Goal: Browse casually

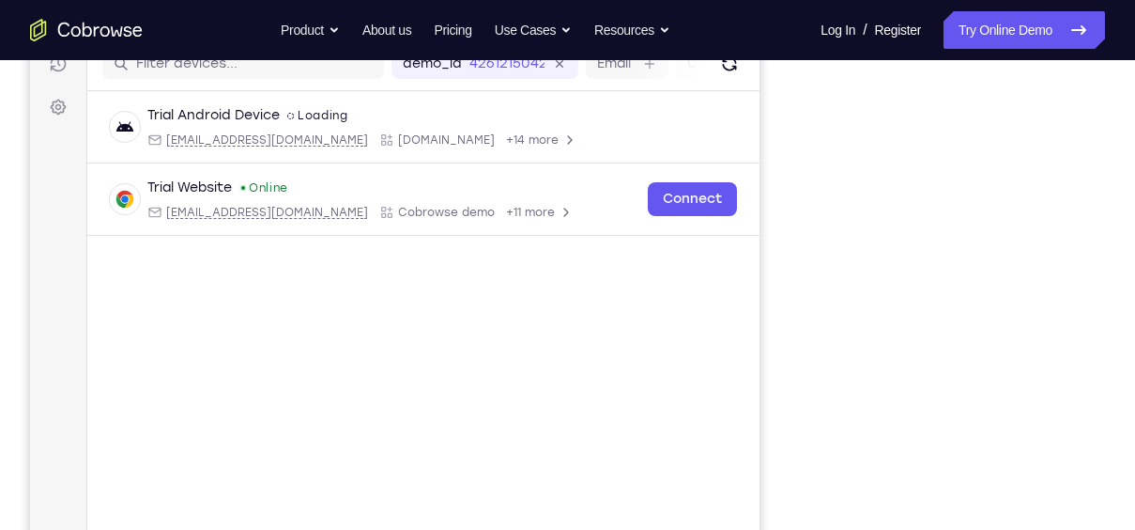
scroll to position [406, 0]
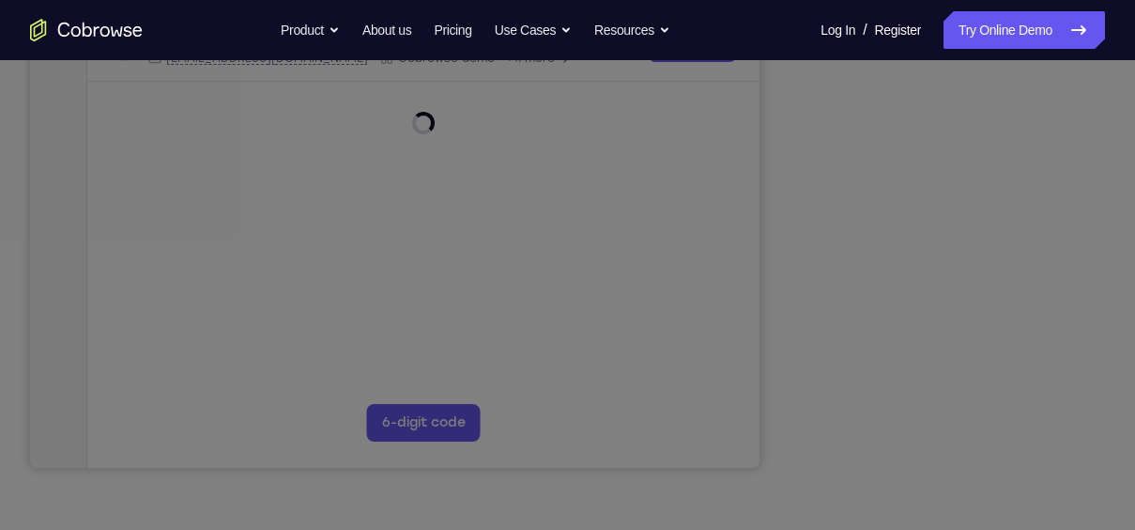
click at [957, 433] on icon at bounding box center [567, 180] width 1135 height 699
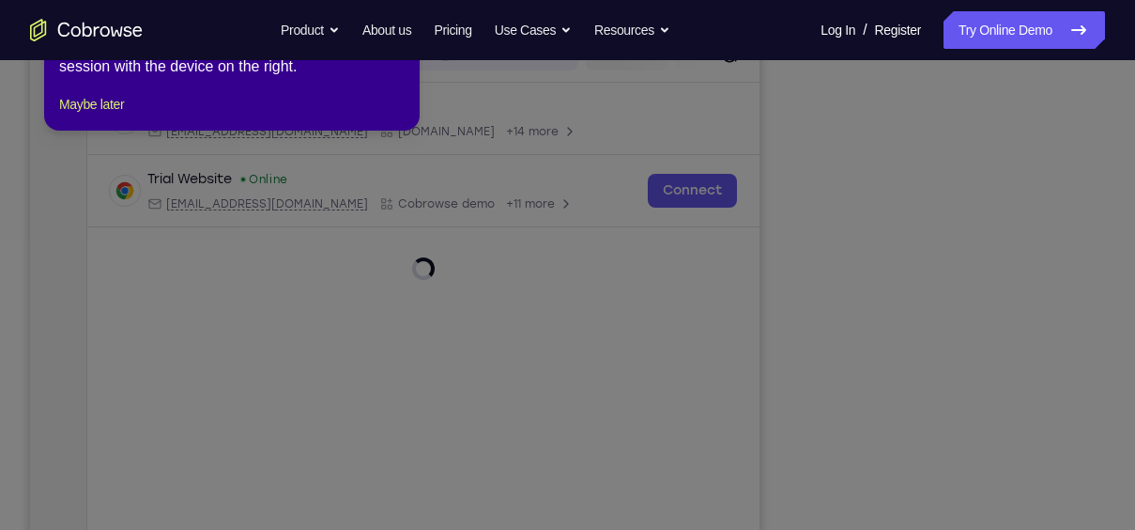
scroll to position [256, 0]
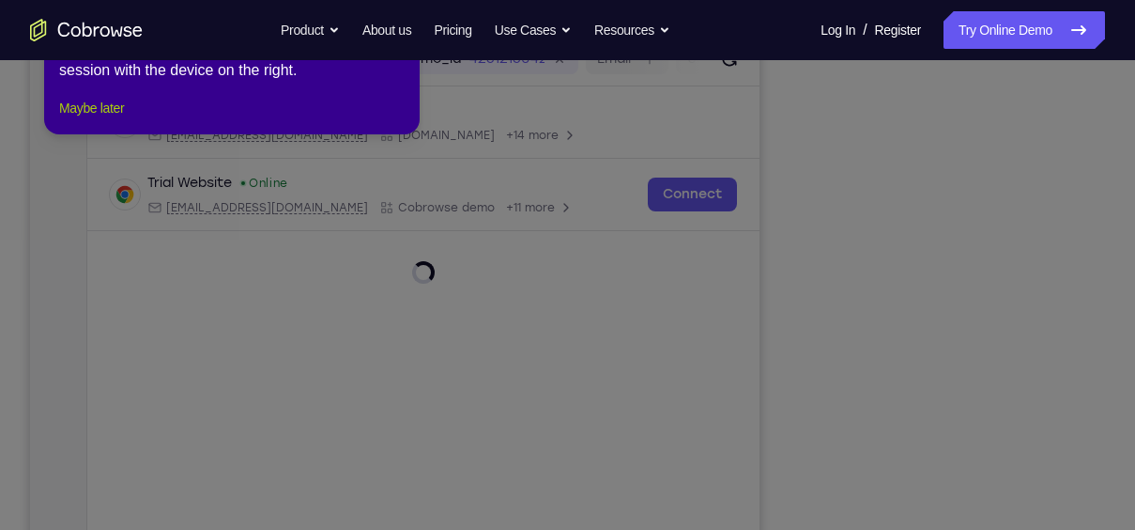
click at [124, 119] on button "Maybe later" at bounding box center [91, 108] width 65 height 23
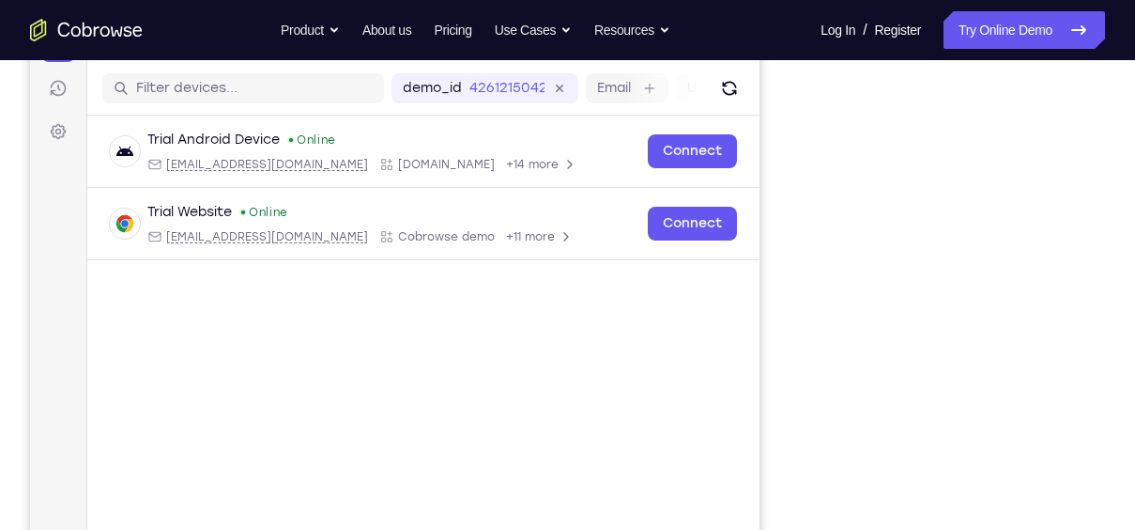
scroll to position [0, 0]
